Goal: Information Seeking & Learning: Understand process/instructions

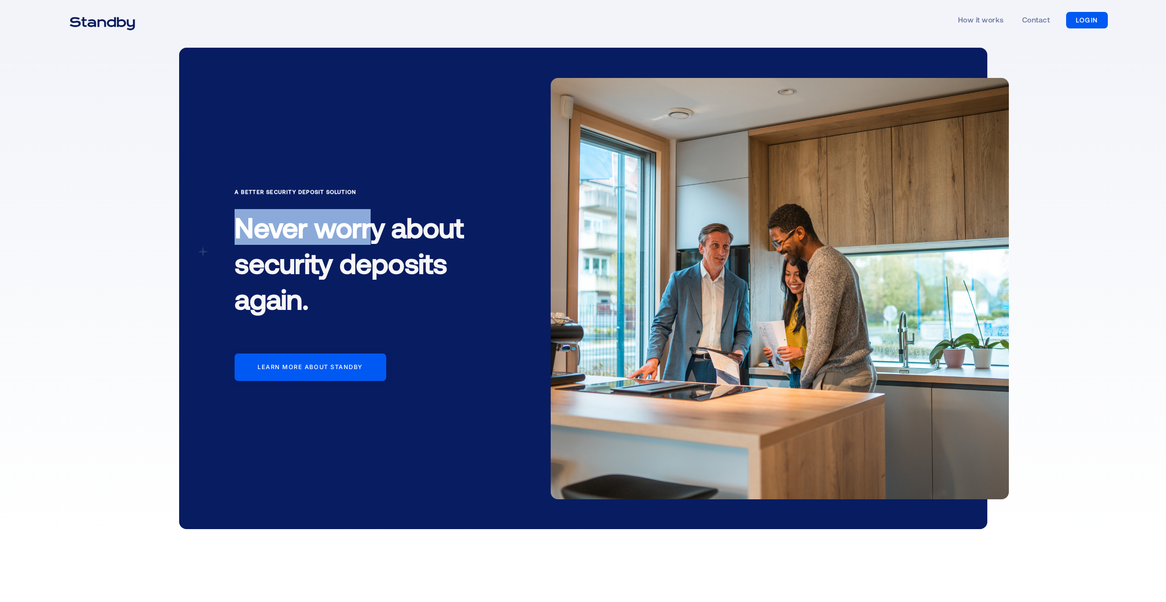
drag, startPoint x: 236, startPoint y: 228, endPoint x: 376, endPoint y: 228, distance: 140.2
click at [376, 228] on h1 "Never worry about security deposits again." at bounding box center [363, 267] width 257 height 130
click at [337, 226] on h1 "Never worry about security deposits again." at bounding box center [363, 267] width 257 height 130
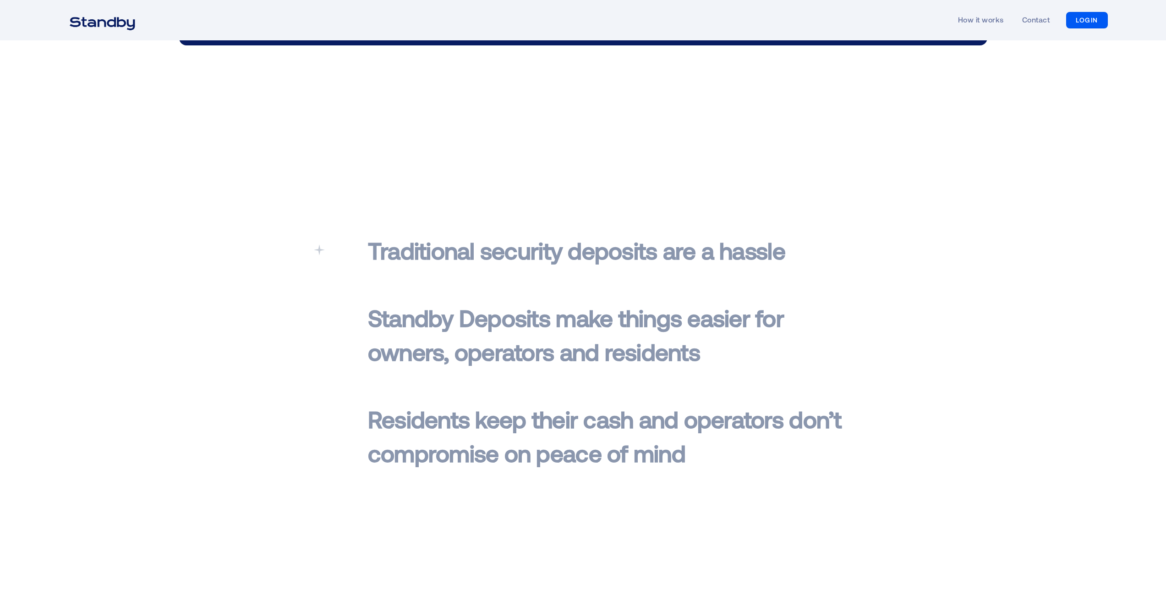
scroll to position [504, 0]
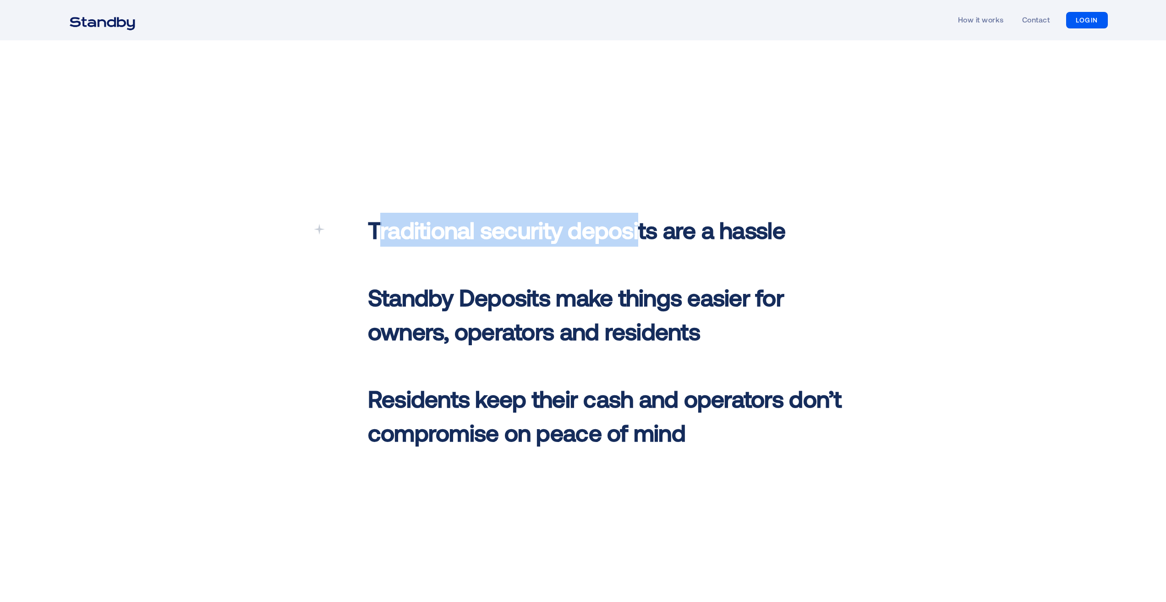
drag, startPoint x: 384, startPoint y: 232, endPoint x: 637, endPoint y: 238, distance: 253.5
click at [637, 238] on span "Traditional security deposits are a hassle" at bounding box center [576, 229] width 417 height 28
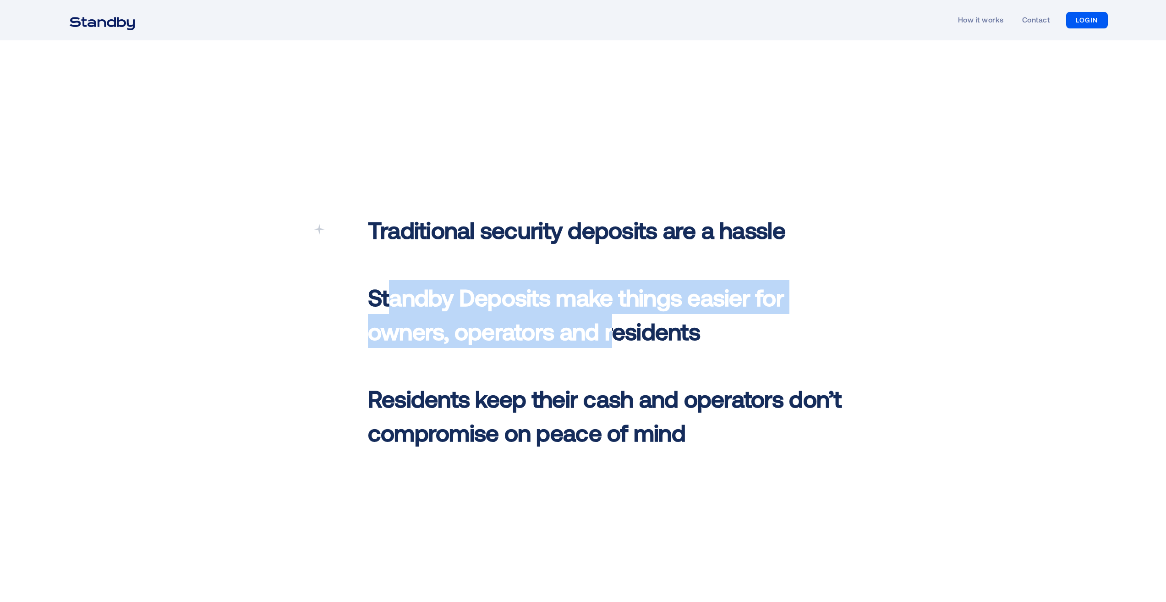
drag, startPoint x: 459, startPoint y: 303, endPoint x: 615, endPoint y: 320, distance: 156.8
click at [615, 320] on span "Standby Deposits make things easier for owners, operators and residents ‍" at bounding box center [576, 314] width 416 height 62
click at [611, 320] on span "Standby Deposits make things easier for owners, operators and residents ‍" at bounding box center [576, 314] width 416 height 62
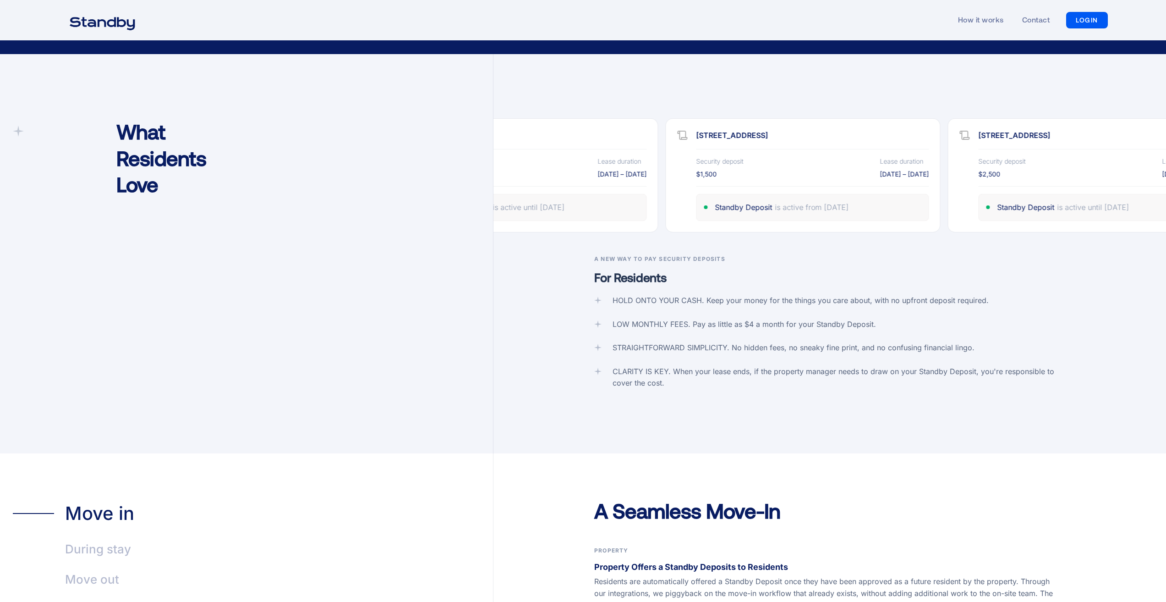
scroll to position [1650, 0]
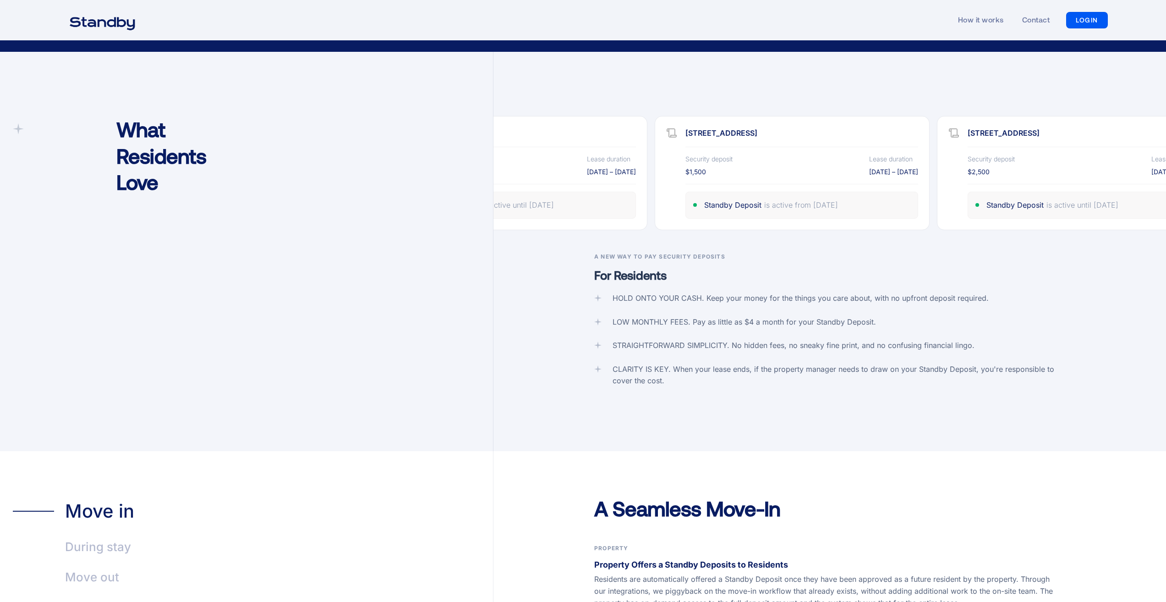
drag, startPoint x: 554, startPoint y: 195, endPoint x: 475, endPoint y: 219, distance: 83.2
click at [554, 199] on div "is active until [DATE]" at bounding box center [518, 205] width 72 height 12
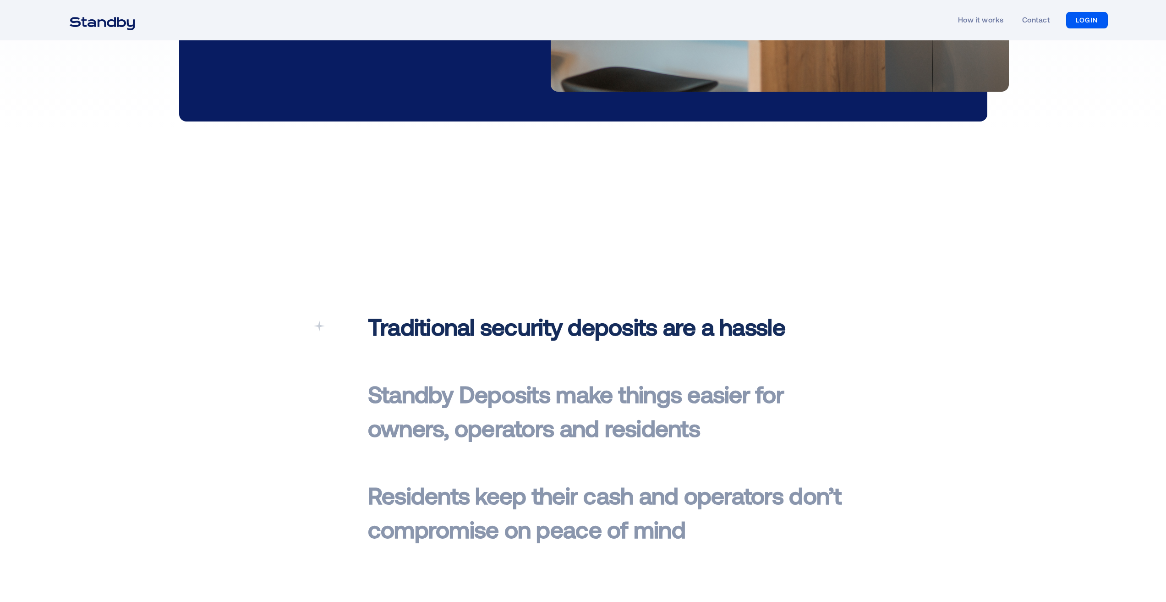
scroll to position [0, 0]
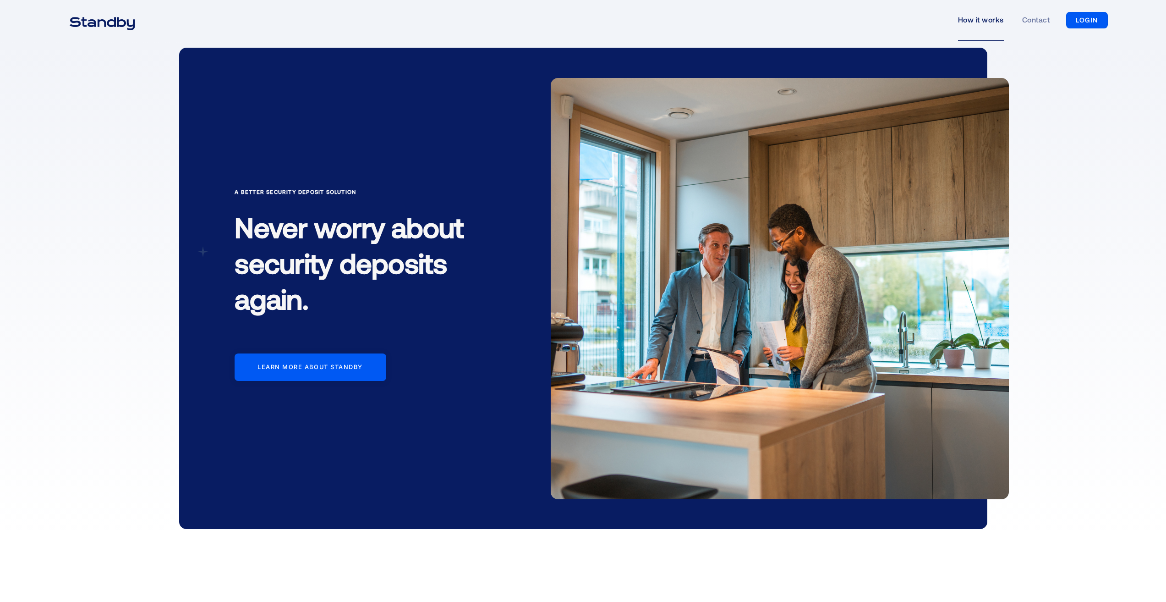
click at [991, 22] on link "How it works" at bounding box center [981, 20] width 46 height 42
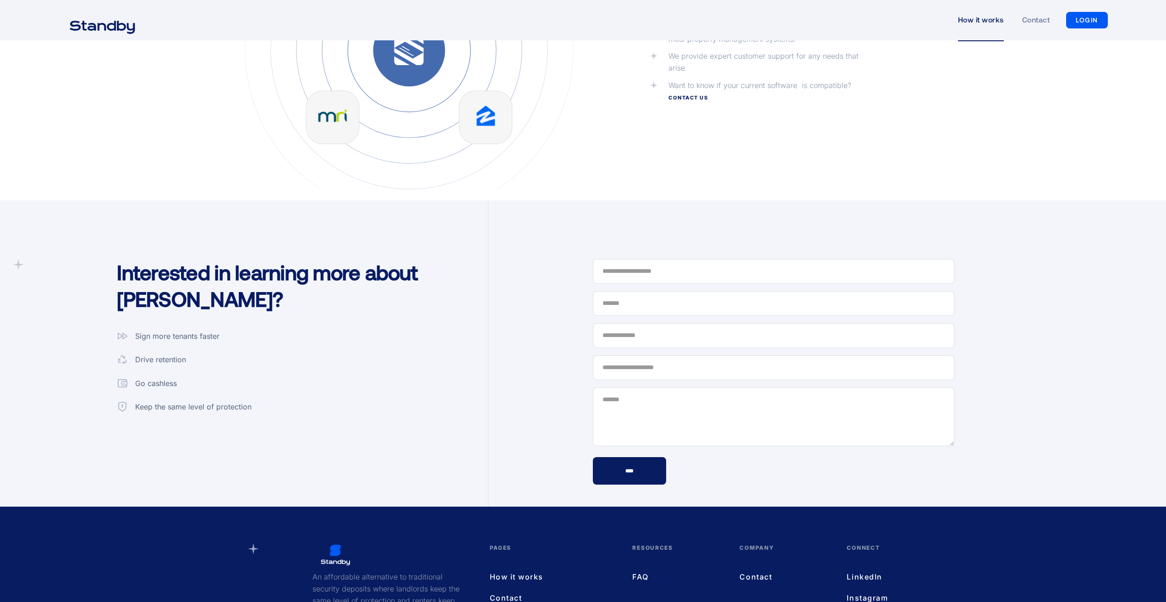
scroll to position [2337, 0]
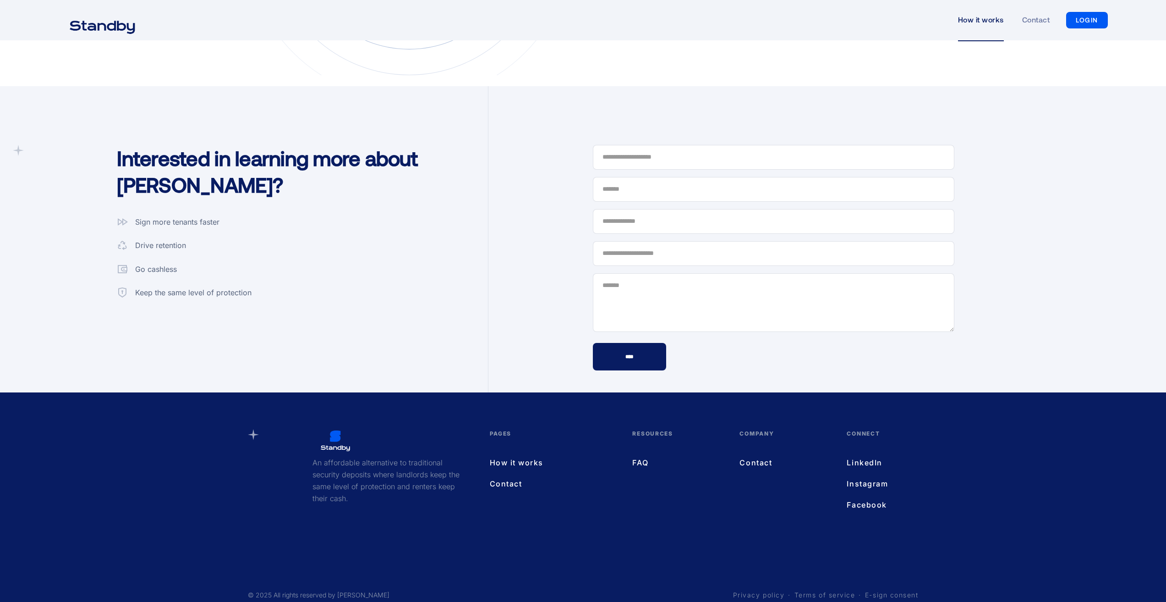
click at [98, 23] on img "home" at bounding box center [102, 26] width 88 height 23
